Goal: Task Accomplishment & Management: Manage account settings

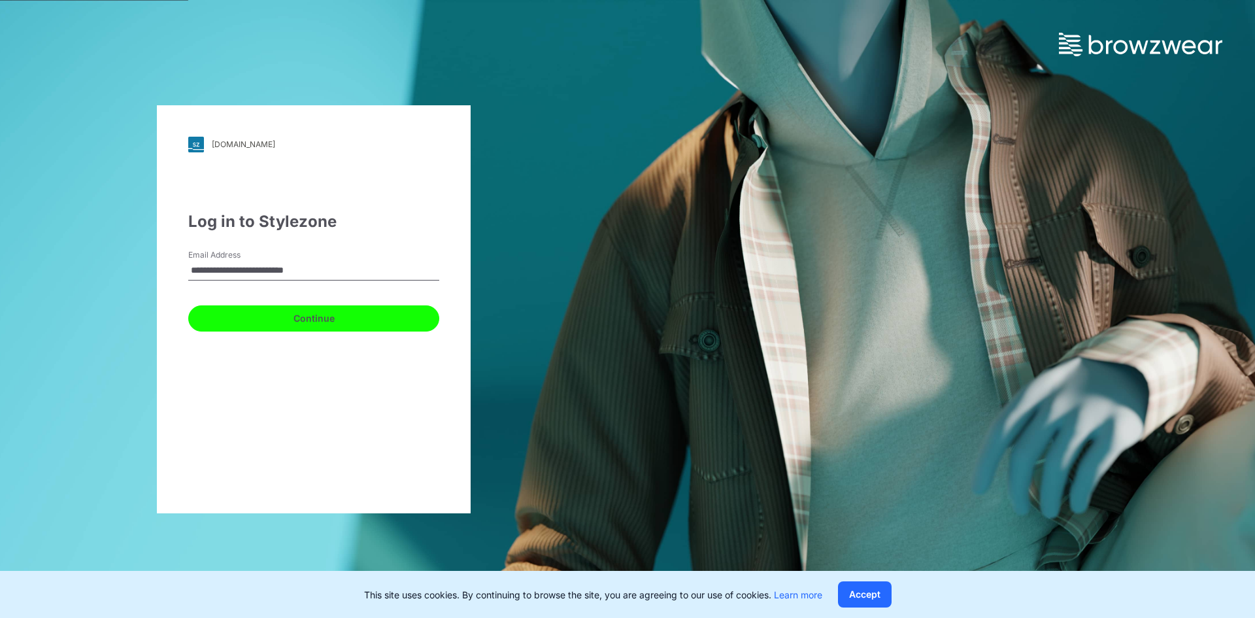
click at [316, 322] on button "Continue" at bounding box center [313, 318] width 251 height 26
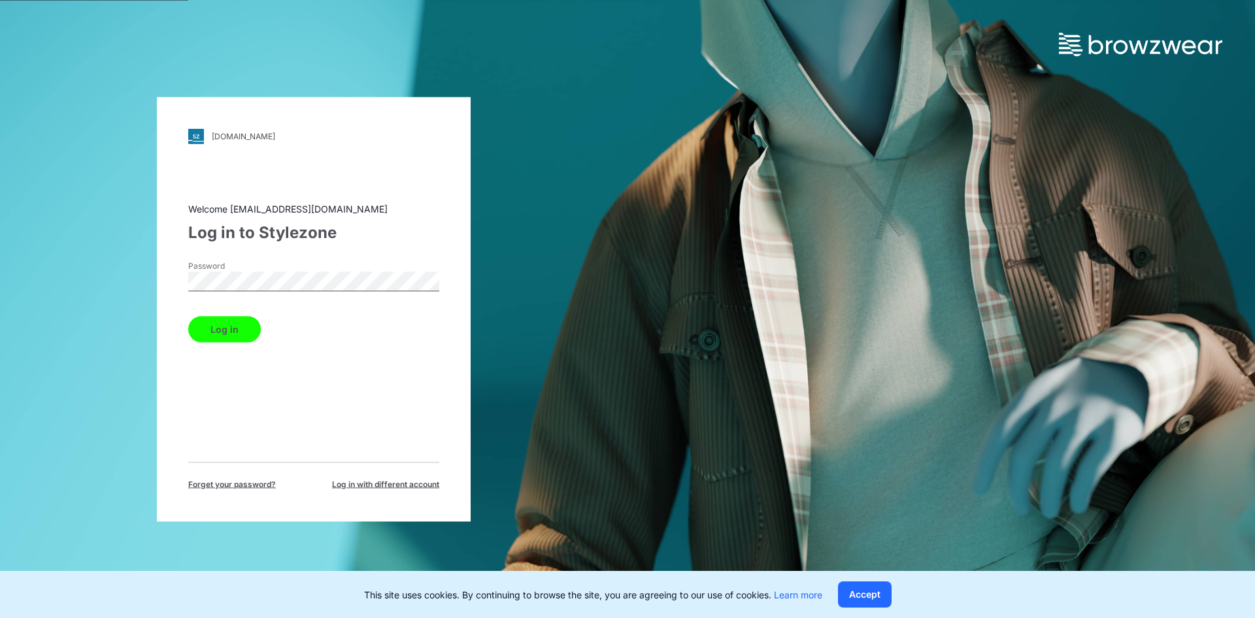
click at [315, 323] on div "Log in" at bounding box center [313, 326] width 251 height 31
click at [188, 316] on button "Log in" at bounding box center [224, 329] width 73 height 26
